Goal: Task Accomplishment & Management: Manage account settings

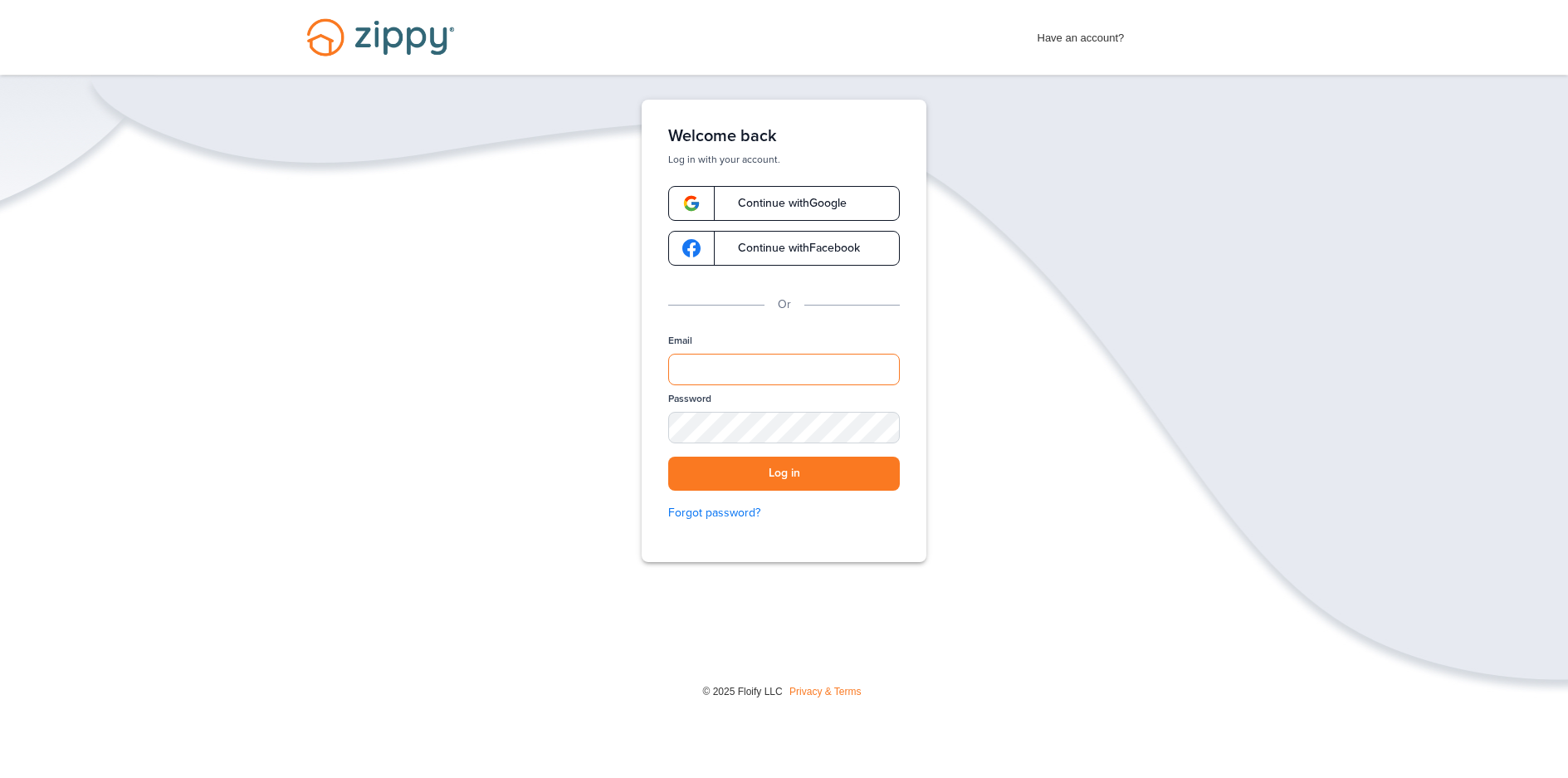
click at [782, 364] on input "Email" at bounding box center [783, 369] width 231 height 31
type input "**********"
click at [668, 456] on button "Log in" at bounding box center [783, 473] width 231 height 34
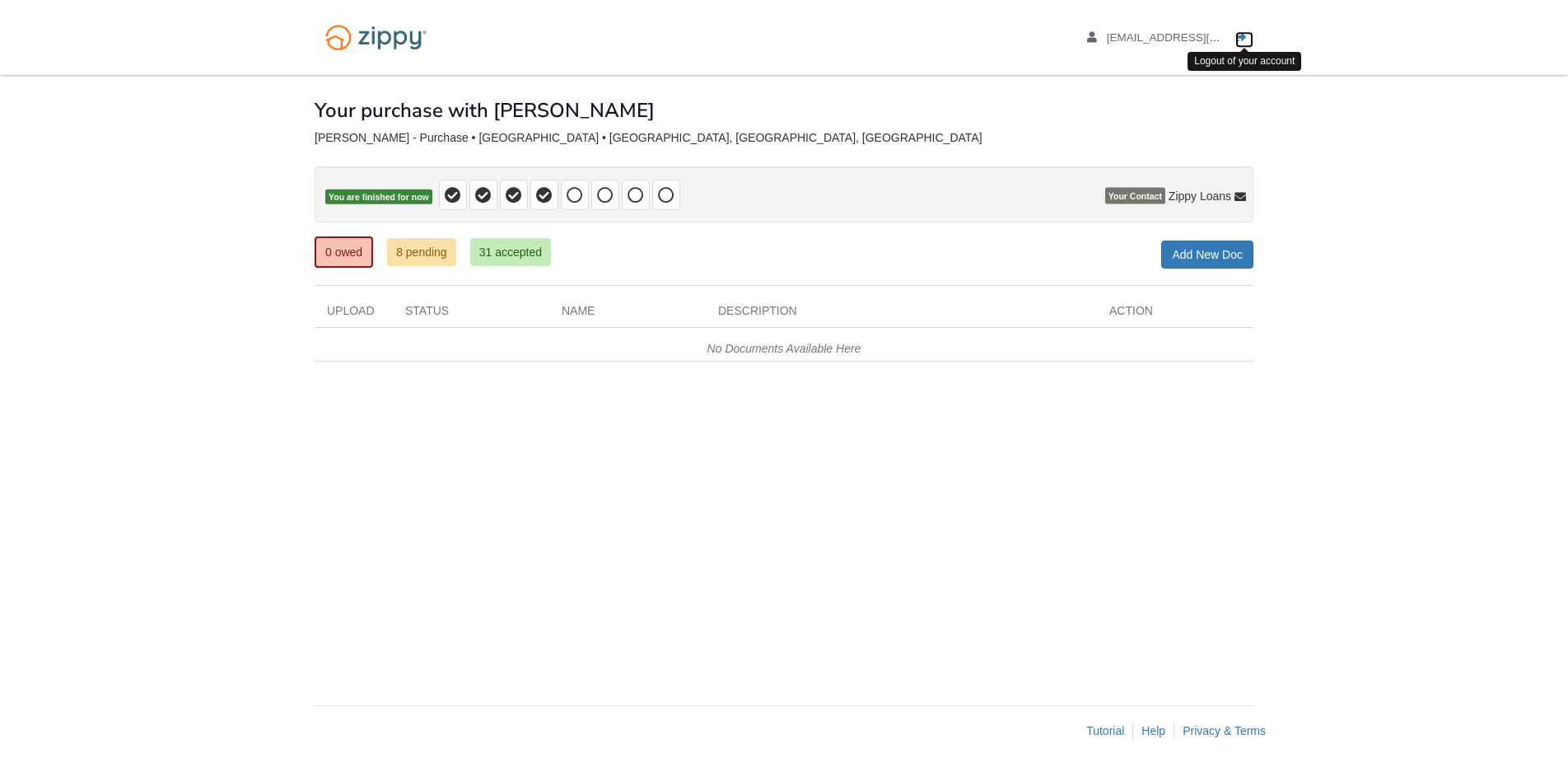
click at [1246, 37] on icon "Log out" at bounding box center [1240, 37] width 12 height 12
